Goal: Check status: Check status

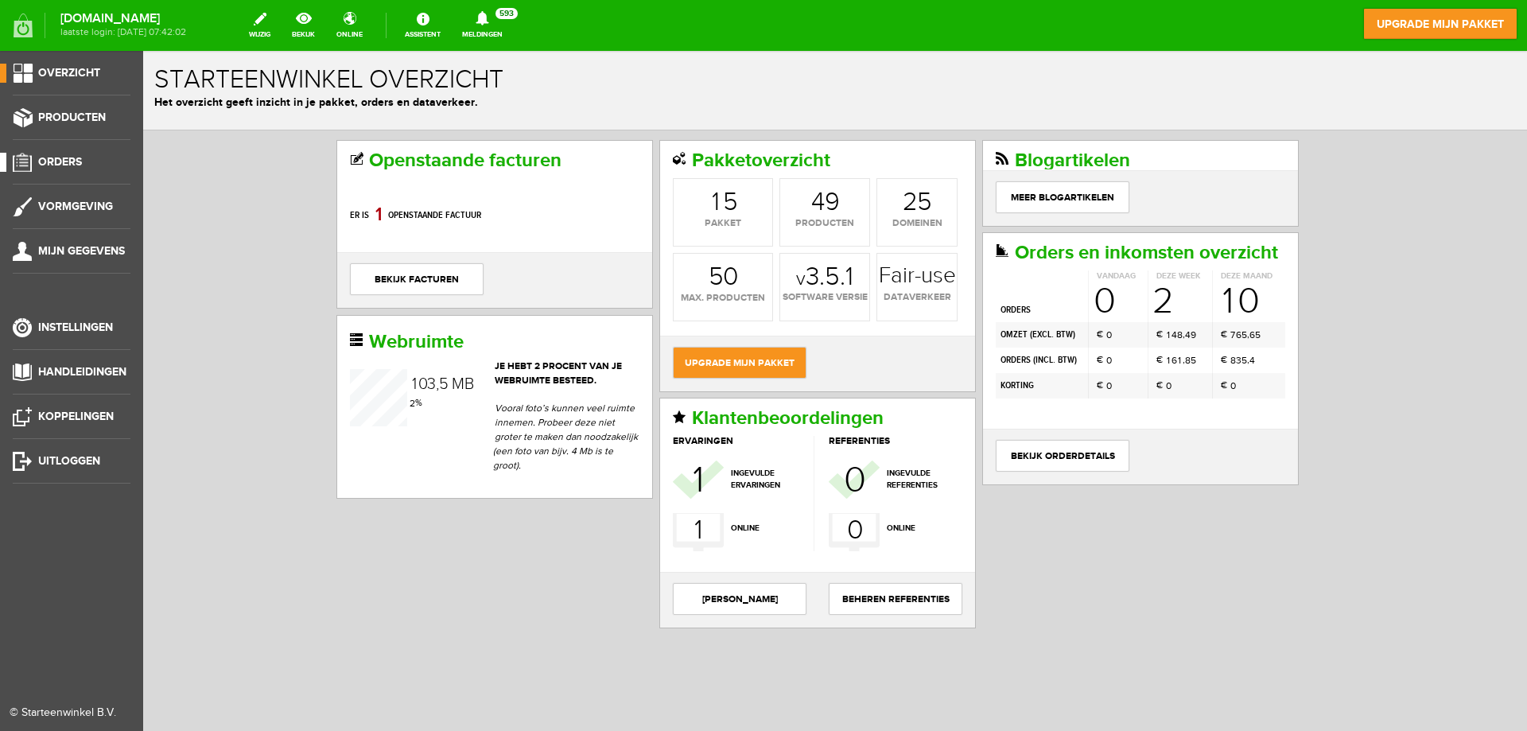
click at [48, 157] on span "Orders" at bounding box center [60, 162] width 44 height 14
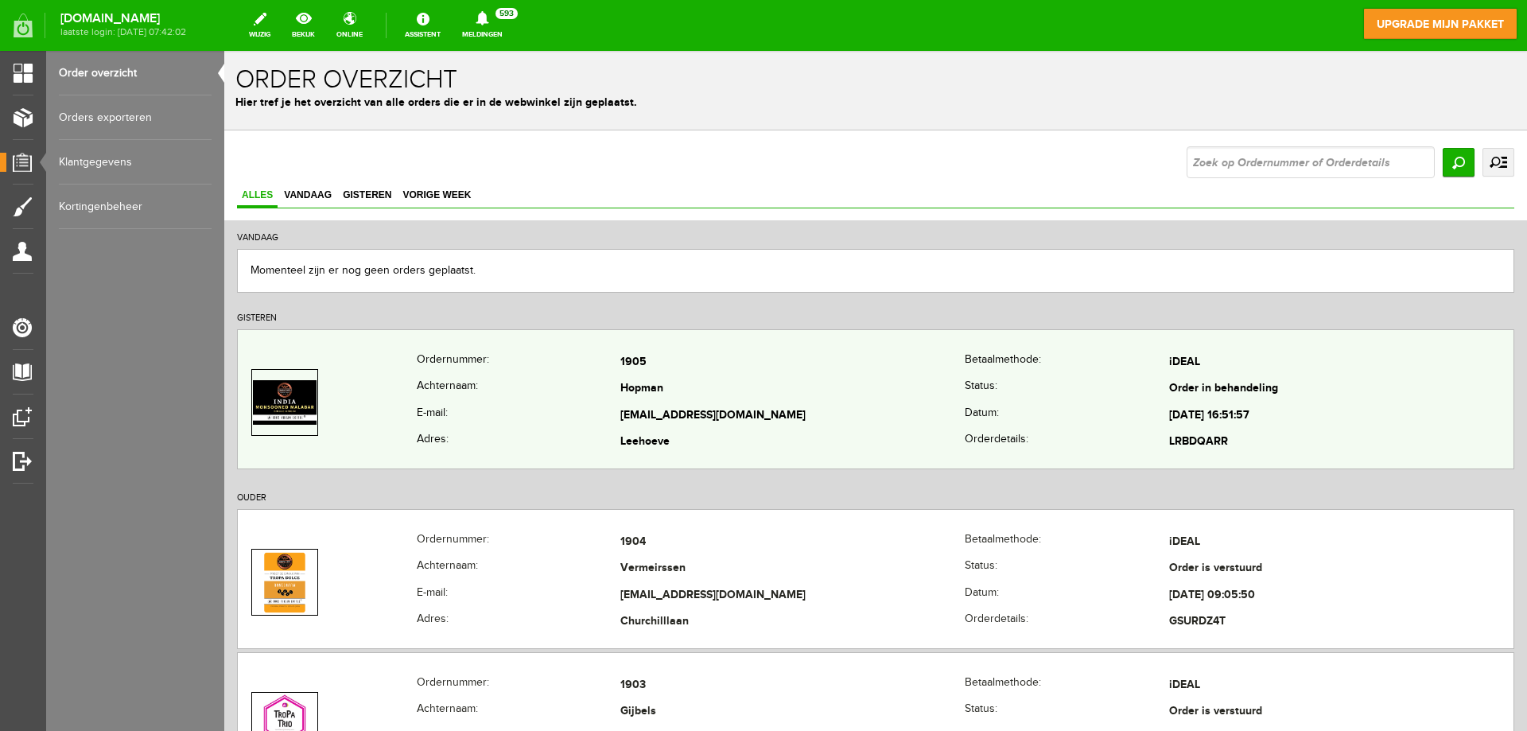
click at [784, 391] on td "Hopman" at bounding box center [792, 389] width 344 height 27
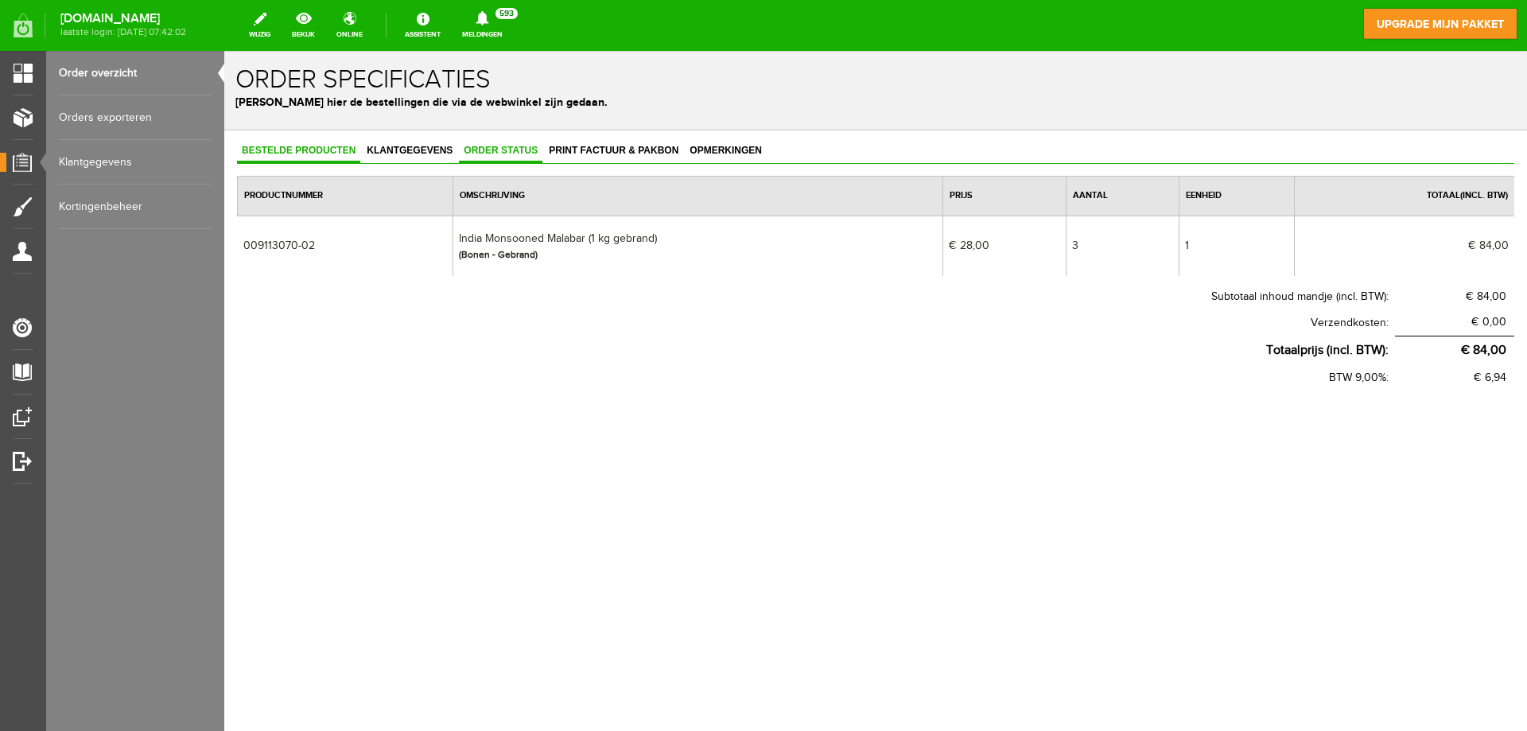
click at [497, 150] on span "Order status" at bounding box center [501, 150] width 84 height 11
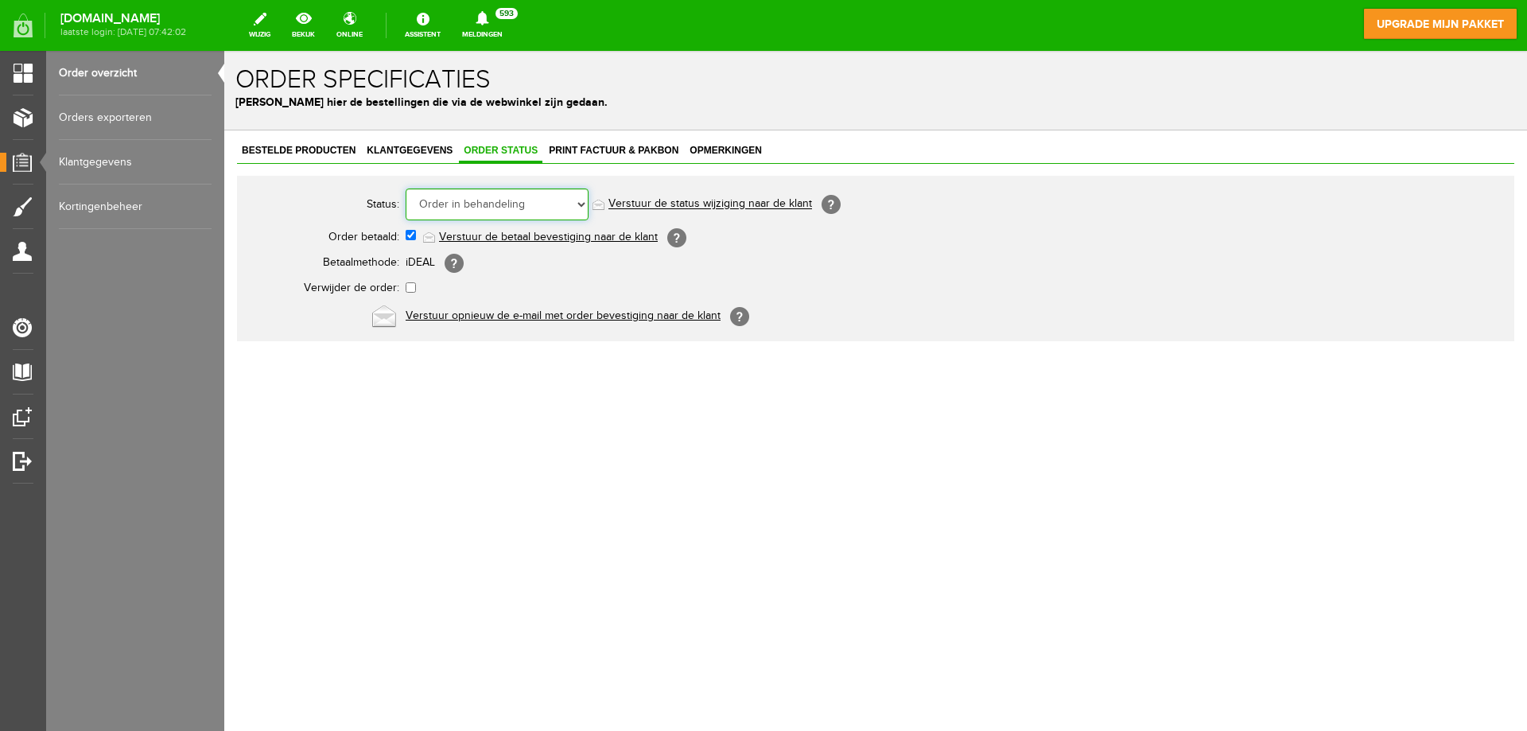
click at [510, 202] on select "Order niet afgerond Nieuw Order in behandeling Wacht op leverancier Wacht op be…" at bounding box center [497, 205] width 183 height 32
select select "5"
click at [406, 189] on select "Order niet afgerond Nieuw Order in behandeling Wacht op leverancier Wacht op be…" at bounding box center [497, 205] width 183 height 32
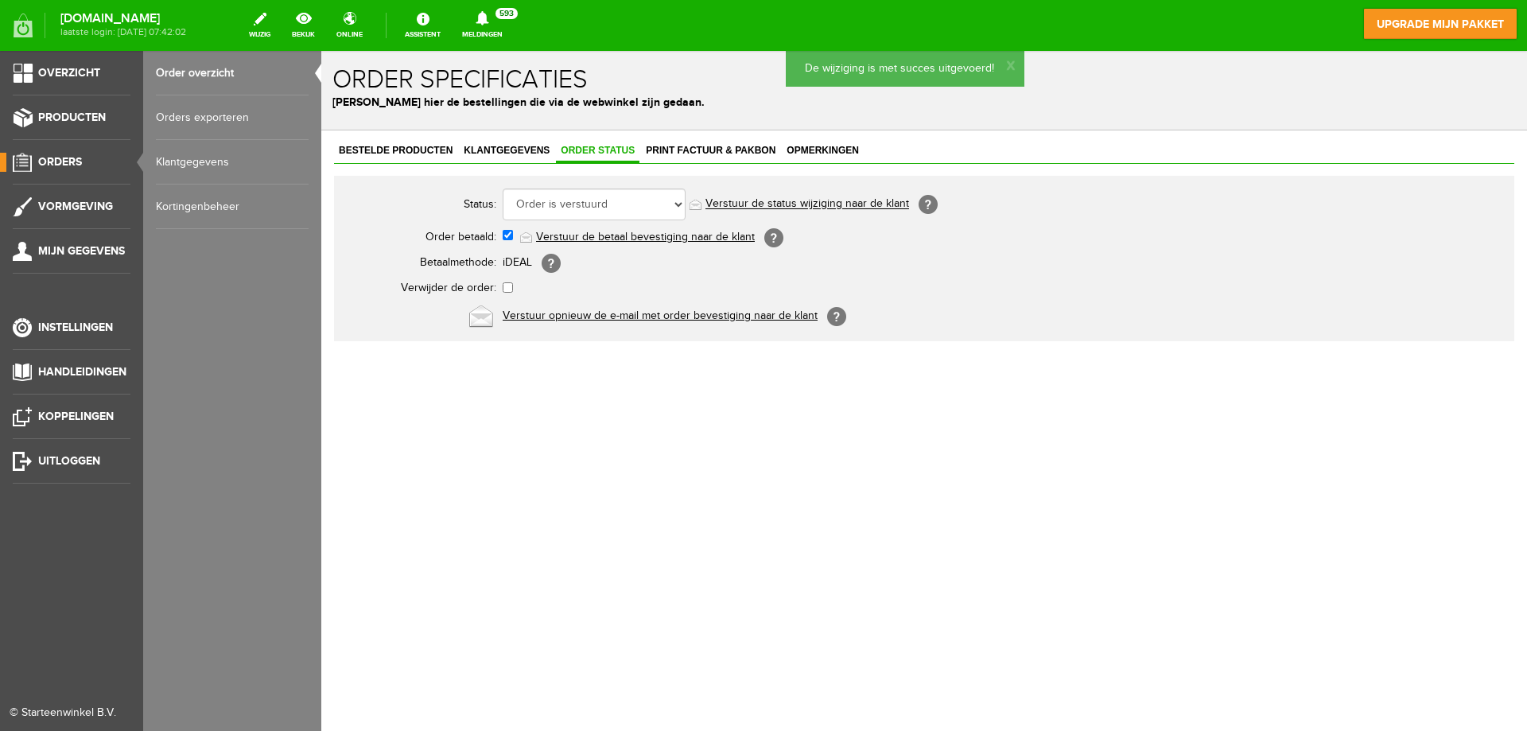
click at [80, 165] on span "Orders" at bounding box center [60, 162] width 44 height 14
